Goal: Information Seeking & Learning: Learn about a topic

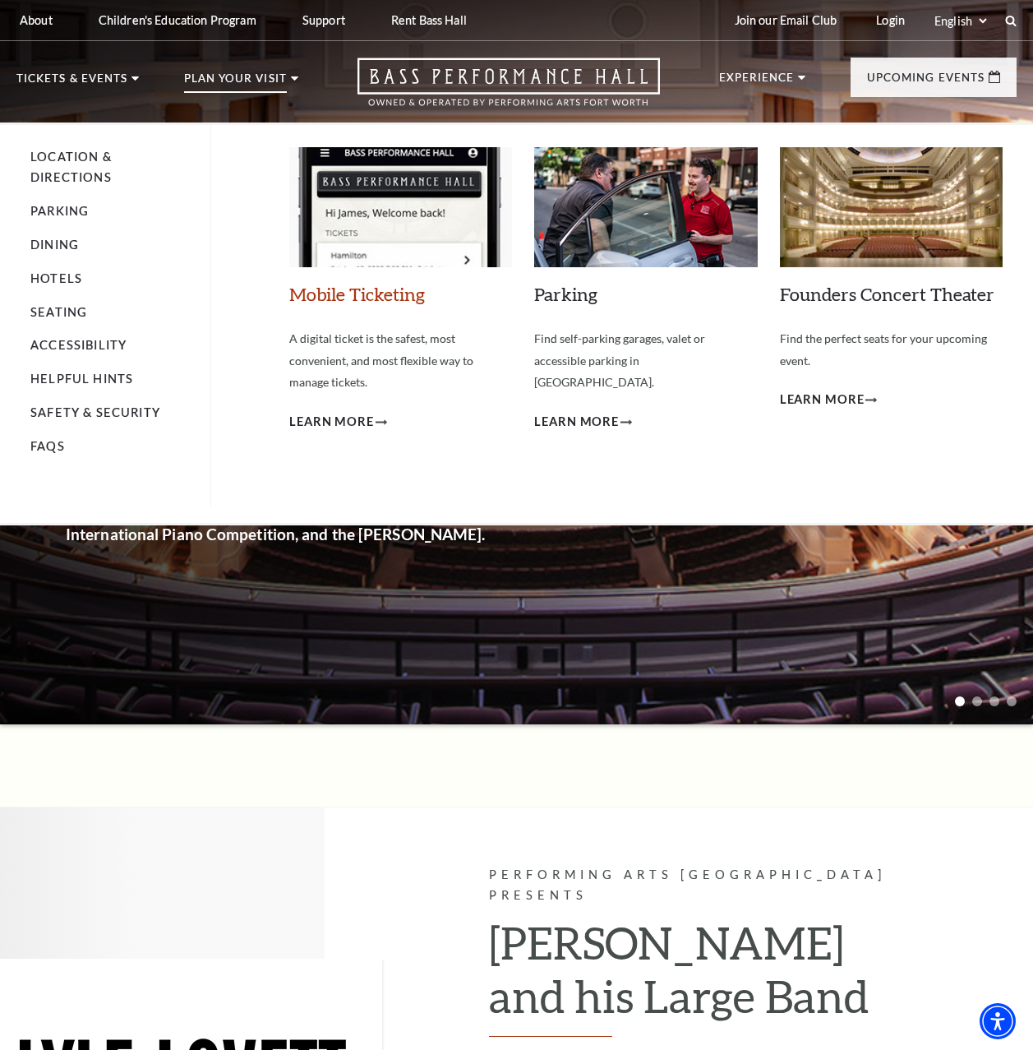
click at [368, 298] on link "Mobile Ticketing" at bounding box center [357, 294] width 136 height 22
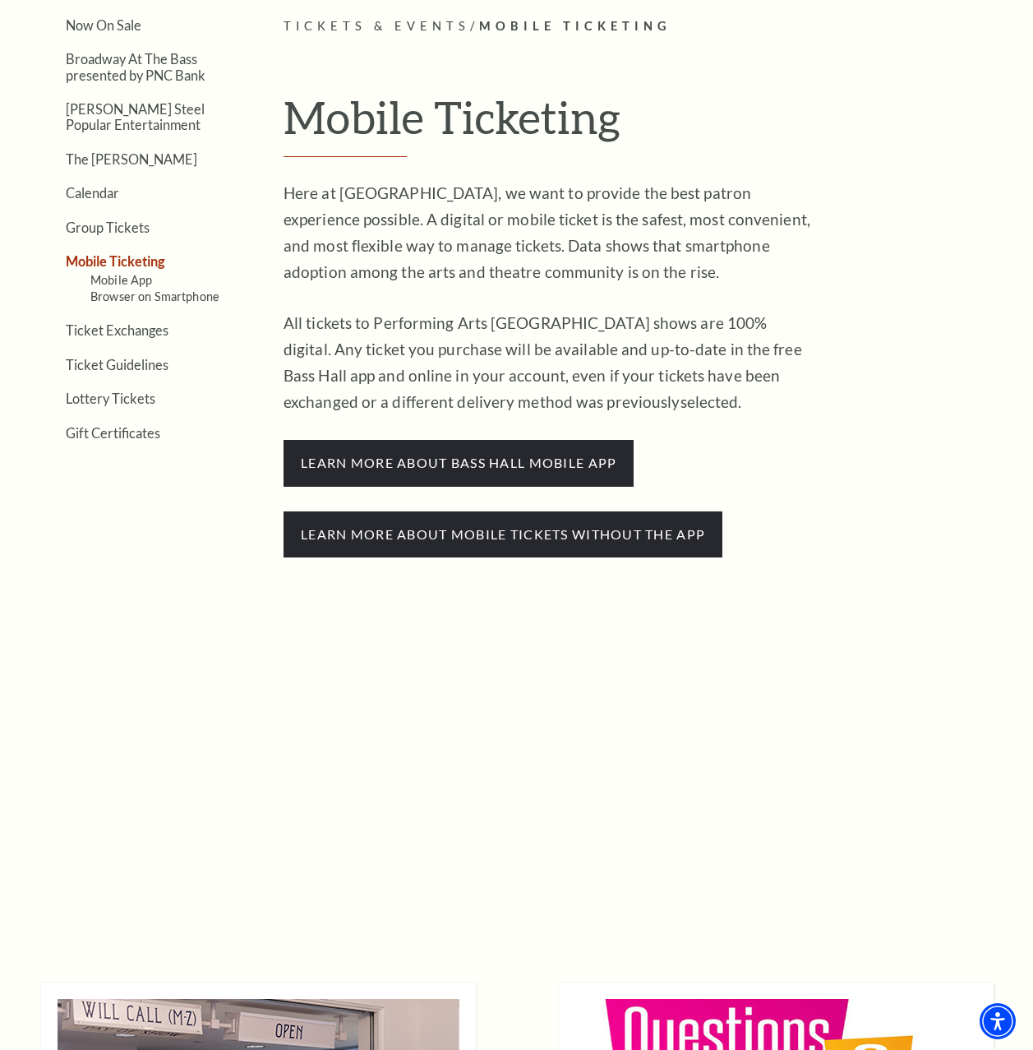
scroll to position [329, 0]
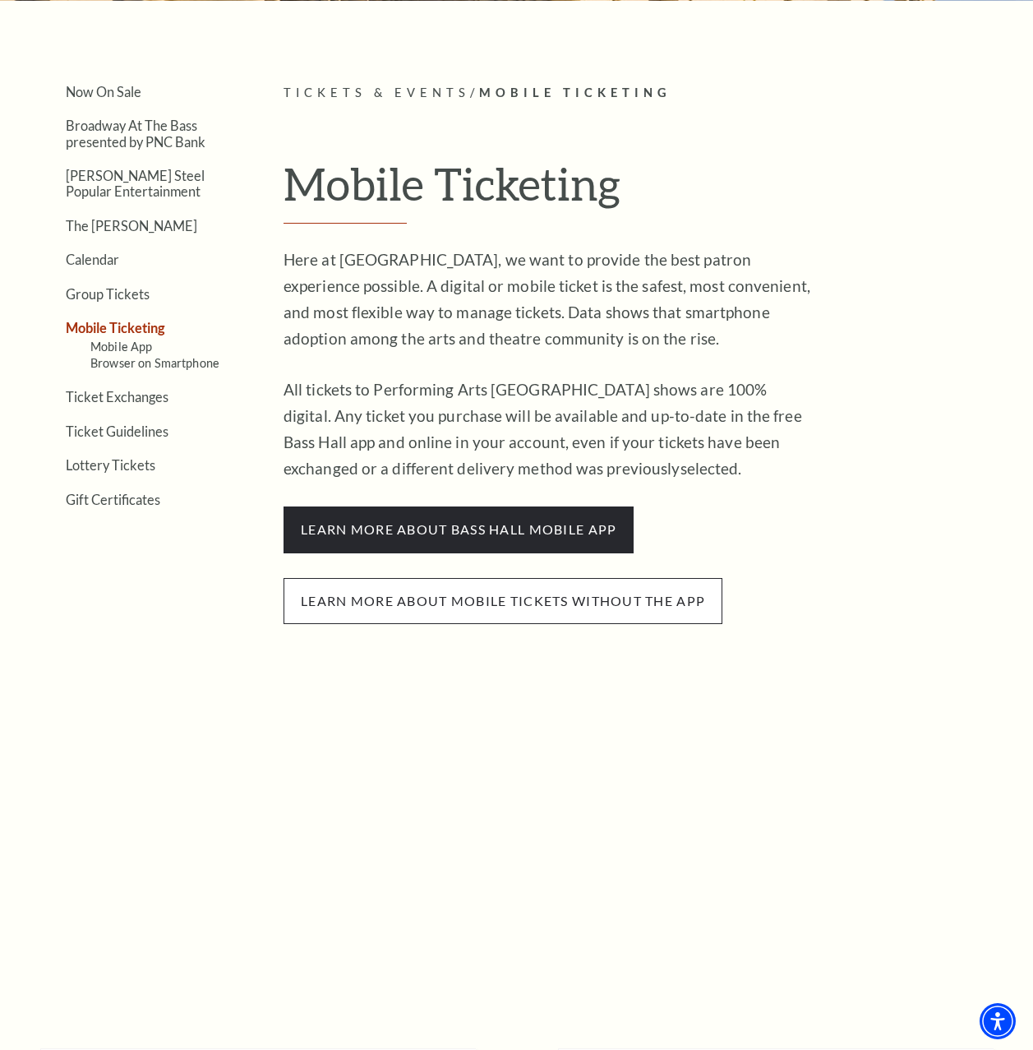
click at [387, 598] on span "Learn more about mobile tickets without the app" at bounding box center [503, 601] width 439 height 46
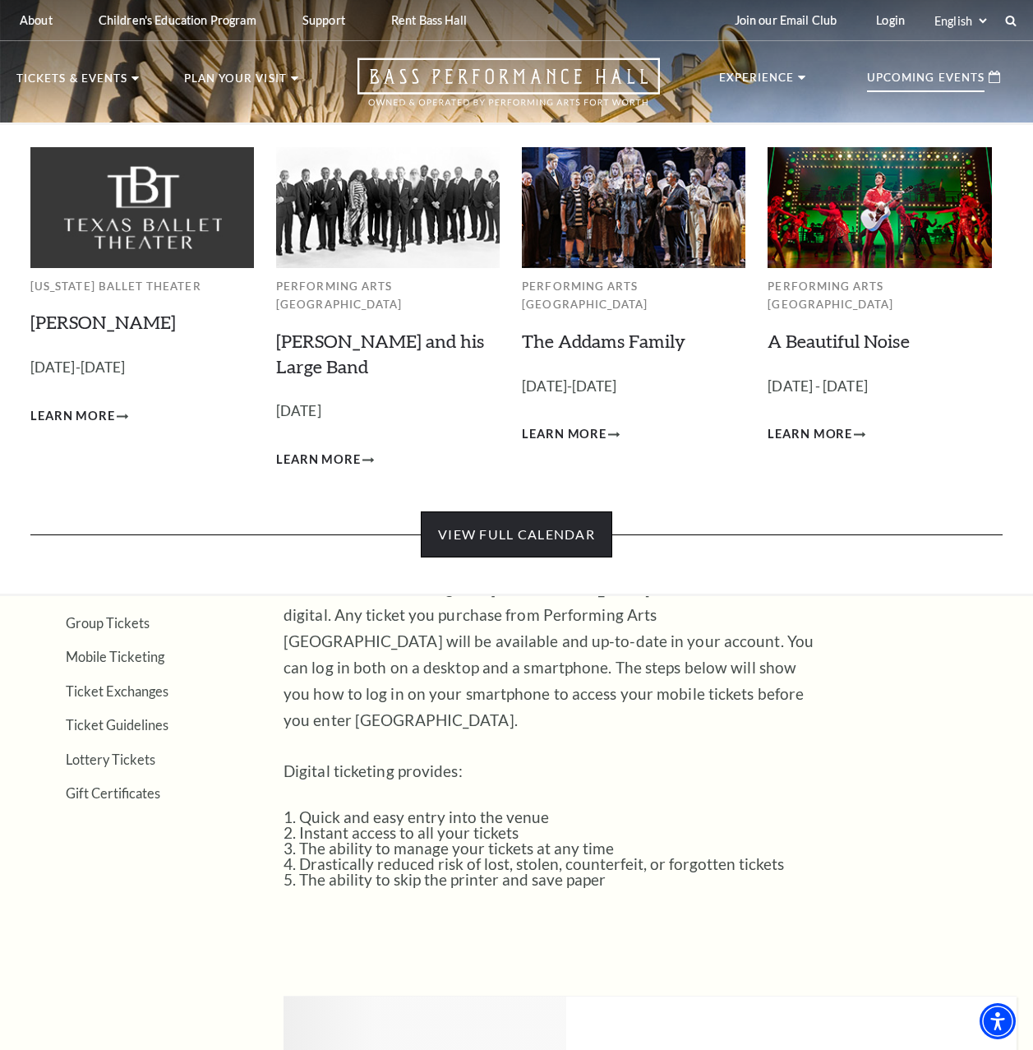
click at [500, 519] on link "View Full Calendar" at bounding box center [517, 534] width 192 height 46
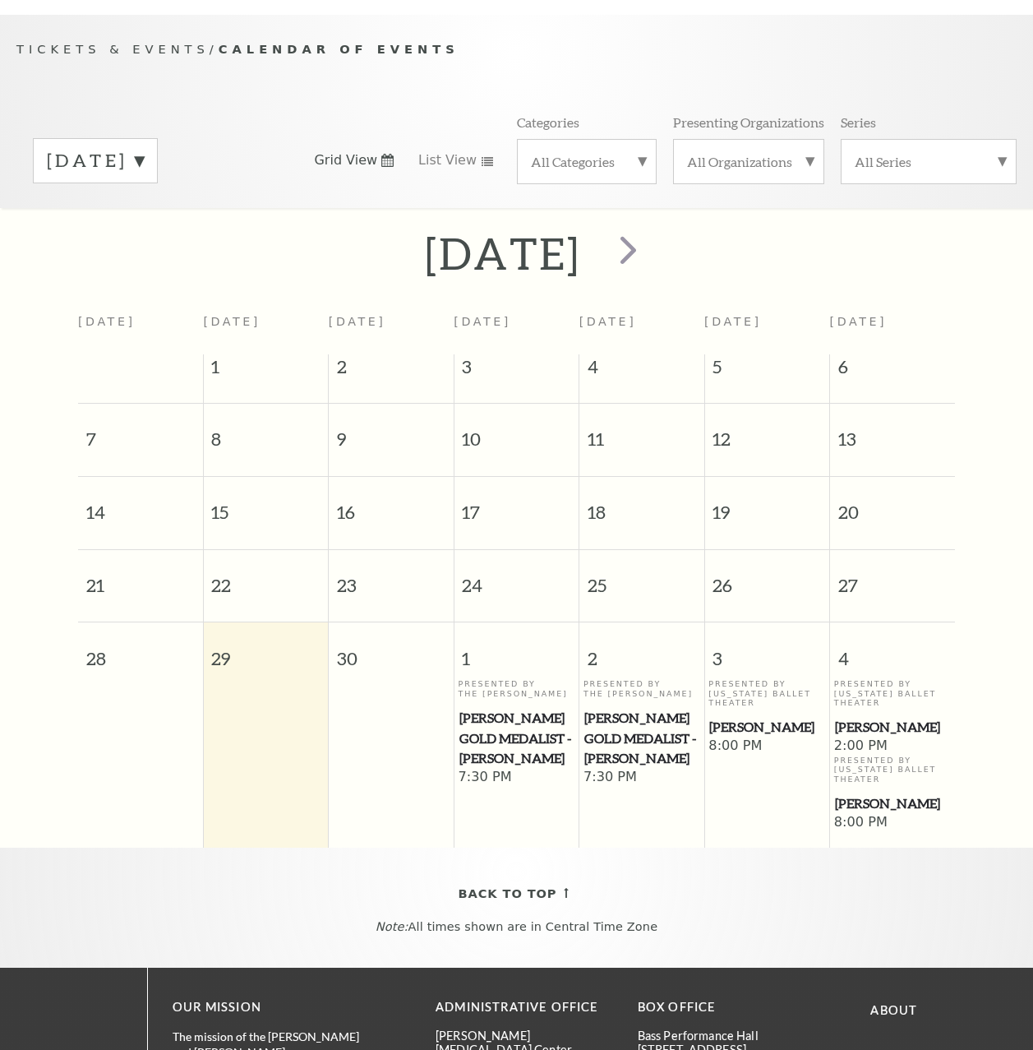
scroll to position [138, 0]
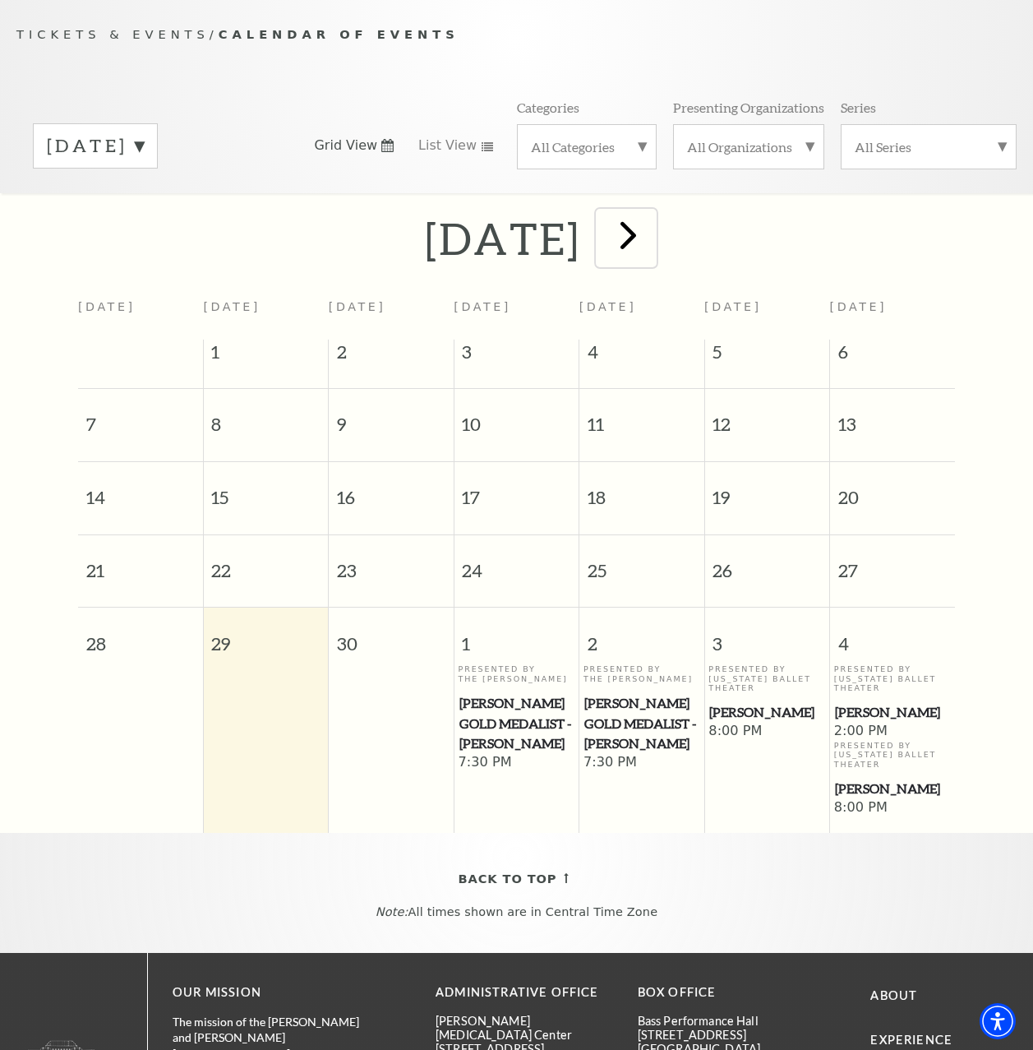
click at [652, 235] on span "next" at bounding box center [628, 234] width 47 height 47
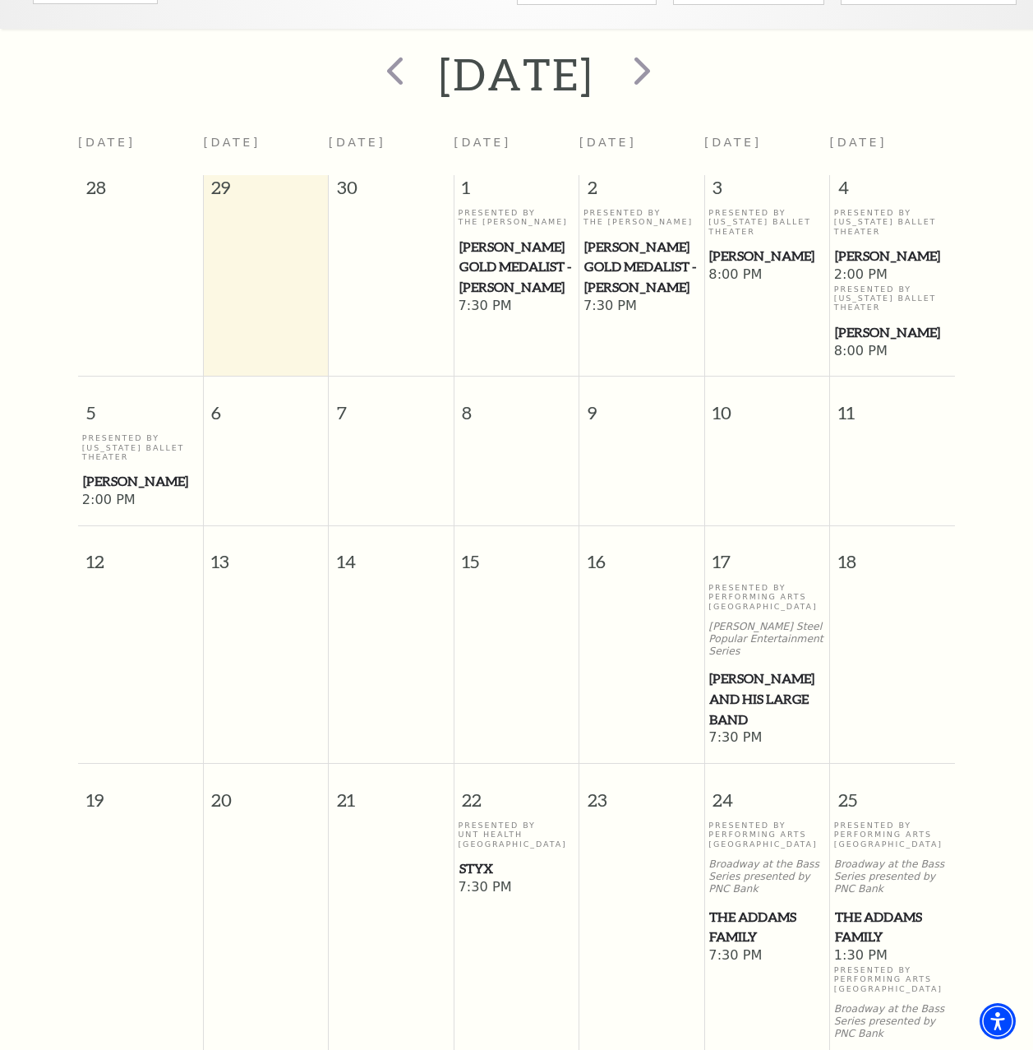
scroll to position [0, 0]
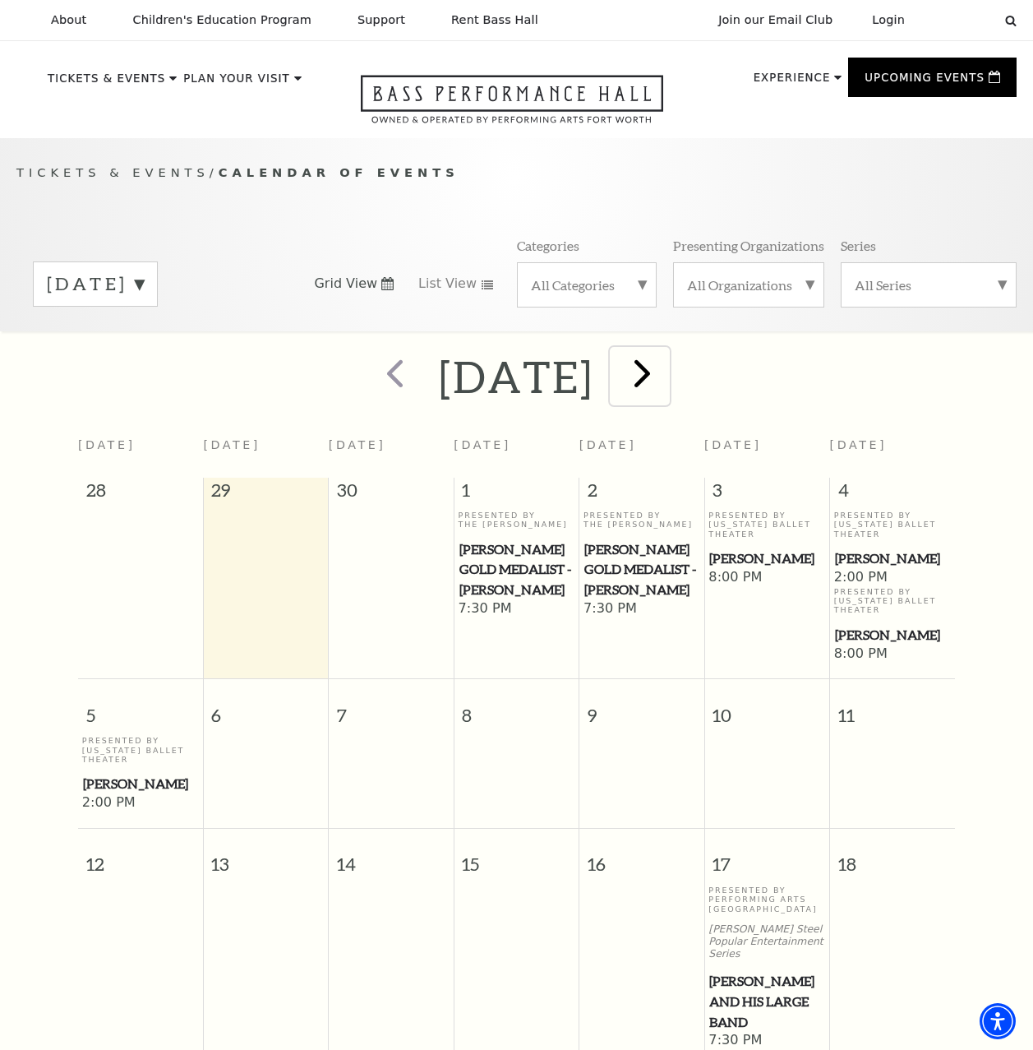
click at [666, 373] on span "next" at bounding box center [642, 372] width 47 height 47
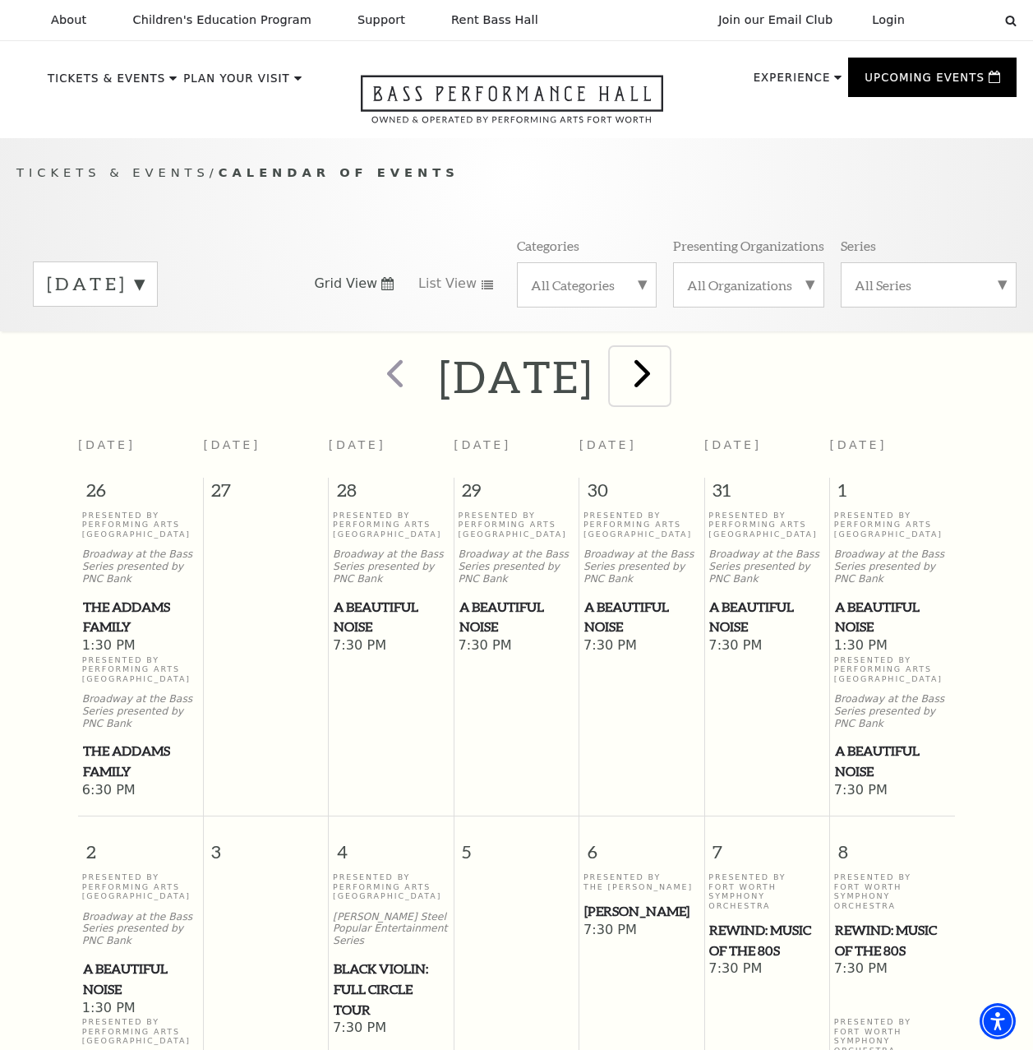
click at [666, 378] on span "next" at bounding box center [642, 372] width 47 height 47
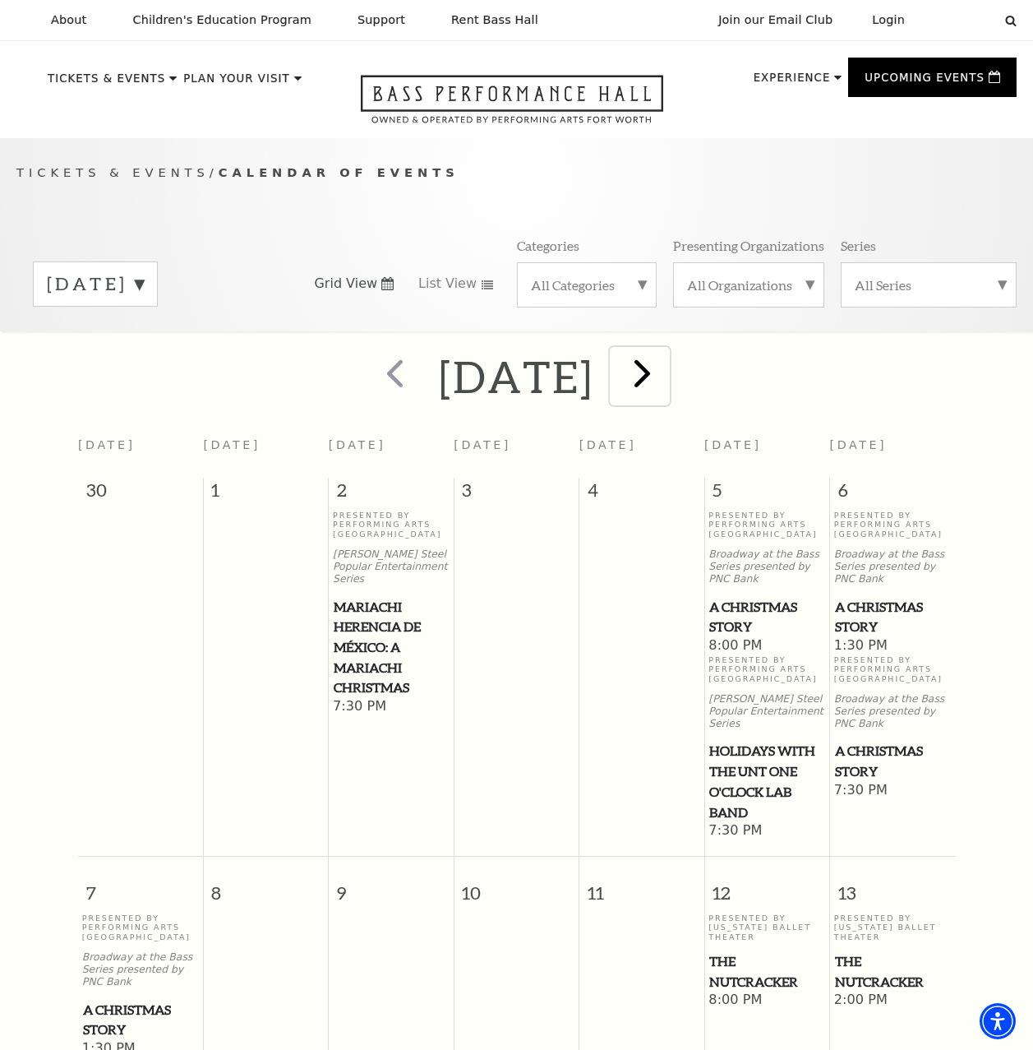
click at [666, 377] on span "next" at bounding box center [642, 372] width 47 height 47
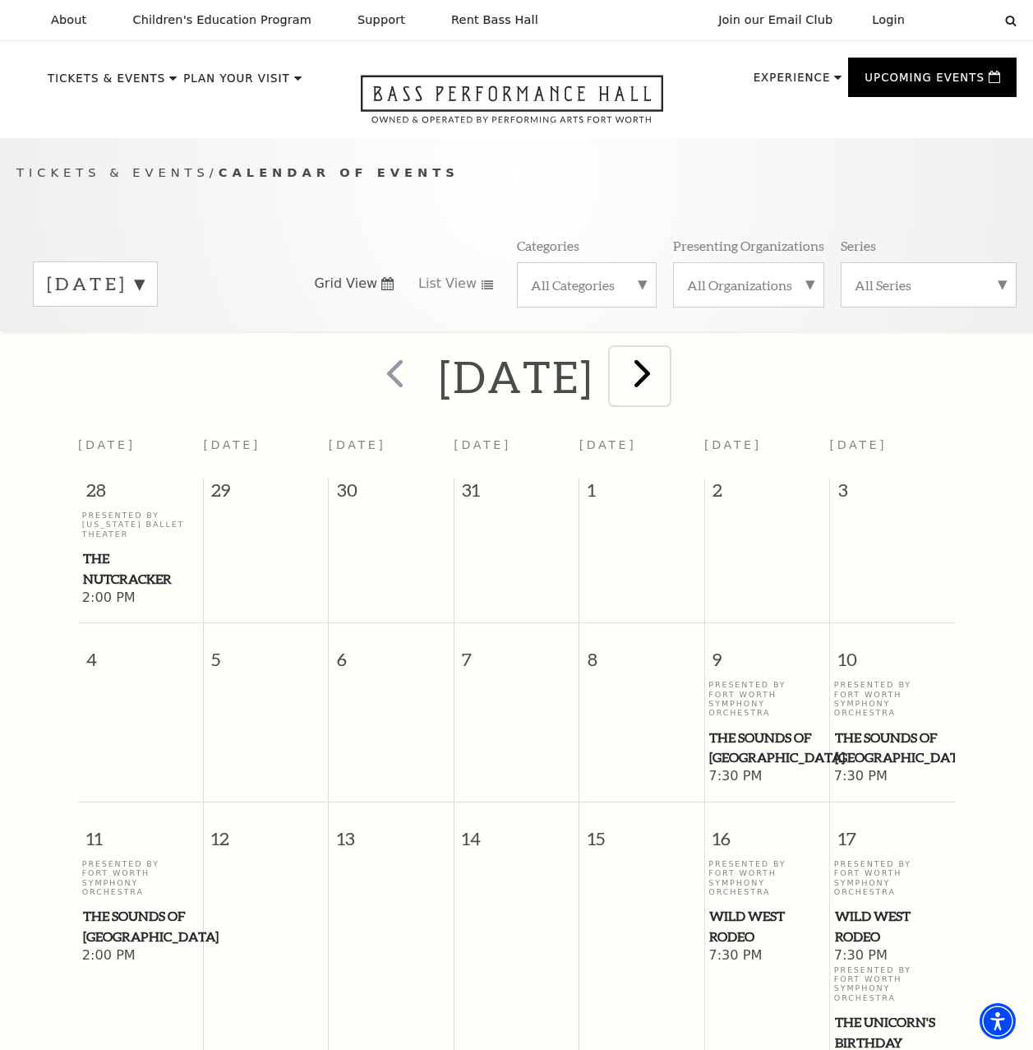
click at [666, 383] on span "next" at bounding box center [642, 372] width 47 height 47
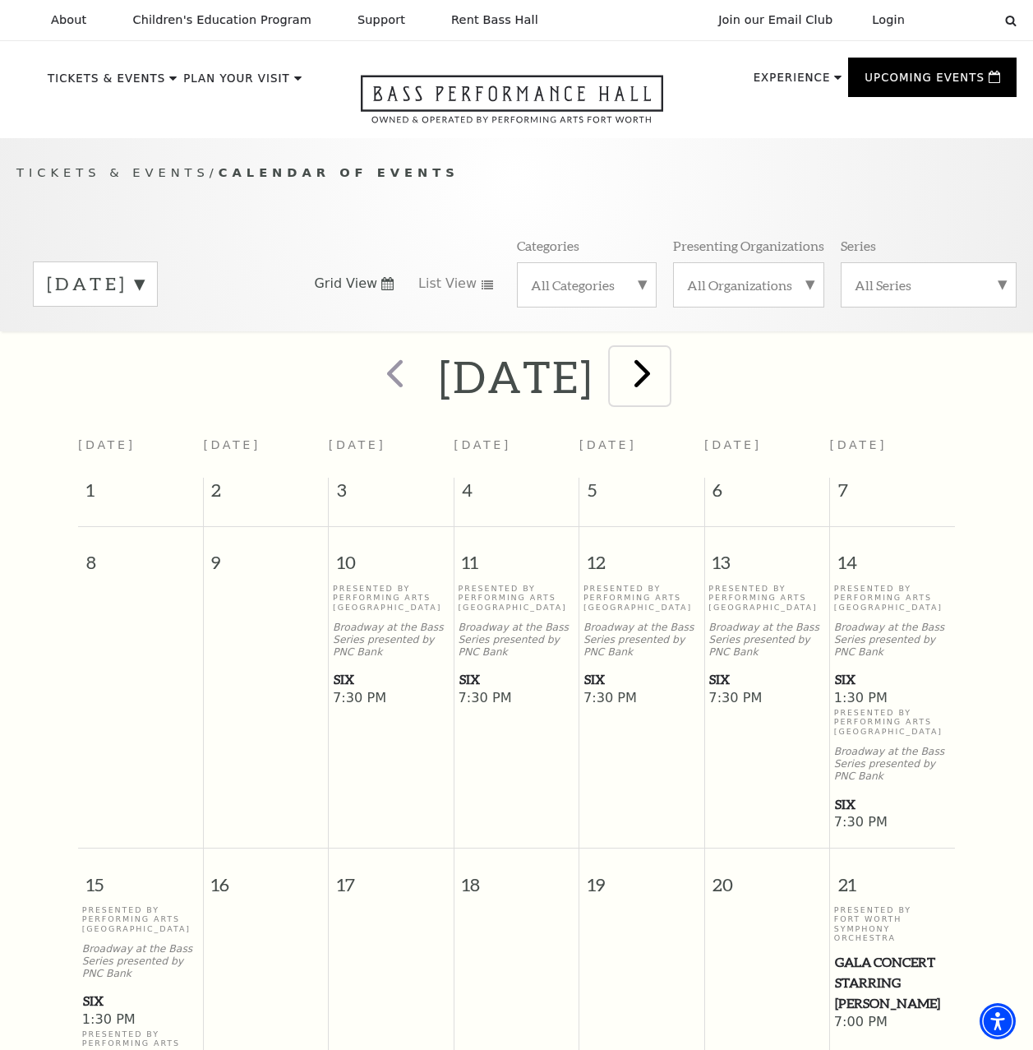
click at [666, 385] on span "next" at bounding box center [642, 372] width 47 height 47
